Goal: Information Seeking & Learning: Learn about a topic

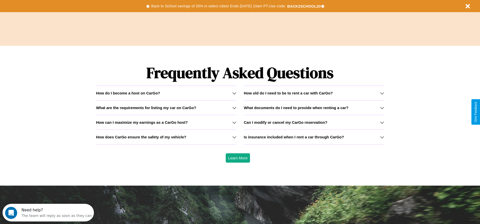
scroll to position [726, 0]
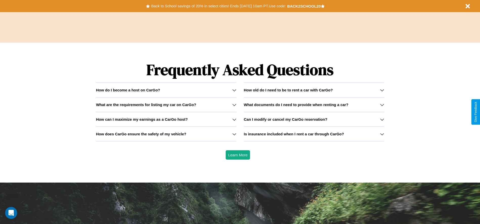
click at [166, 90] on div "How do I become a host on CarGo?" at bounding box center [166, 90] width 140 height 4
click at [234, 90] on icon at bounding box center [234, 90] width 4 height 4
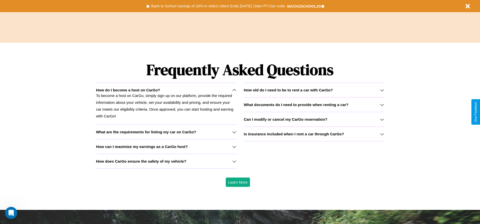
click at [314, 134] on h3 "Is insurance included when I rent a car through CarGo?" at bounding box center [294, 134] width 100 height 4
click at [234, 147] on icon at bounding box center [234, 147] width 4 height 4
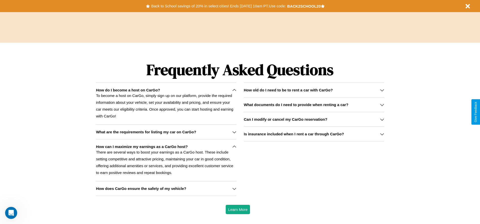
click at [234, 90] on icon at bounding box center [234, 90] width 4 height 4
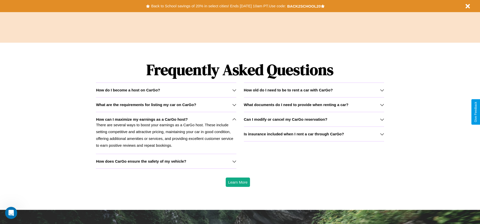
scroll to position [0, 0]
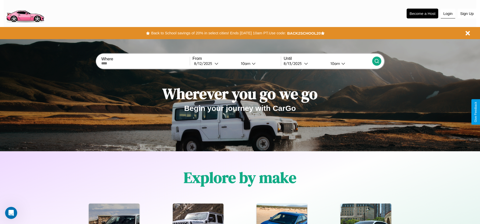
click at [448, 13] on button "Login" at bounding box center [448, 14] width 14 height 10
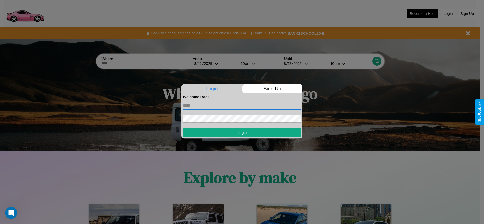
click at [242, 106] on input "text" at bounding box center [242, 106] width 118 height 8
type input "**********"
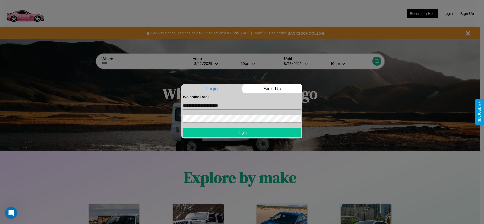
click at [242, 133] on button "Login" at bounding box center [242, 132] width 118 height 9
